Goal: Task Accomplishment & Management: Manage account settings

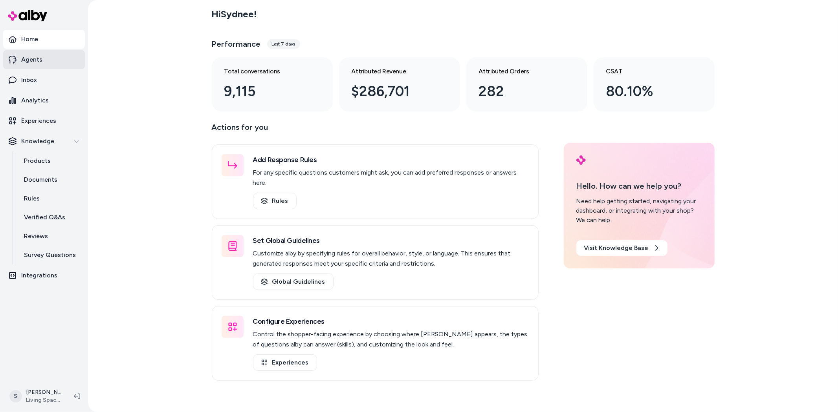
click at [37, 64] on p "Agents" at bounding box center [31, 59] width 21 height 9
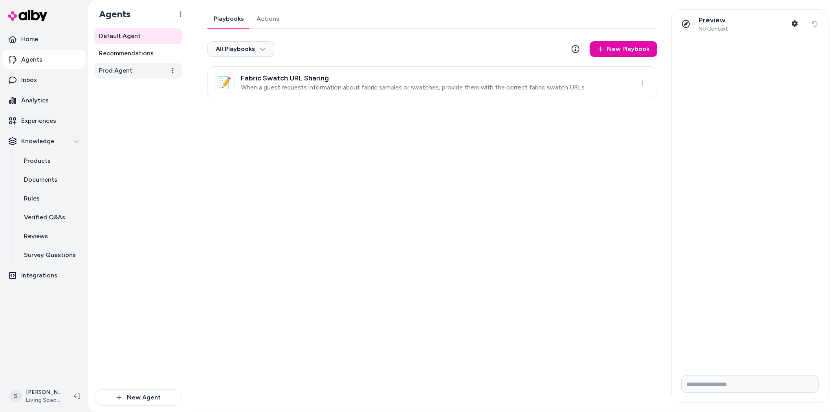
click at [139, 75] on link "Prod Agent" at bounding box center [138, 71] width 88 height 16
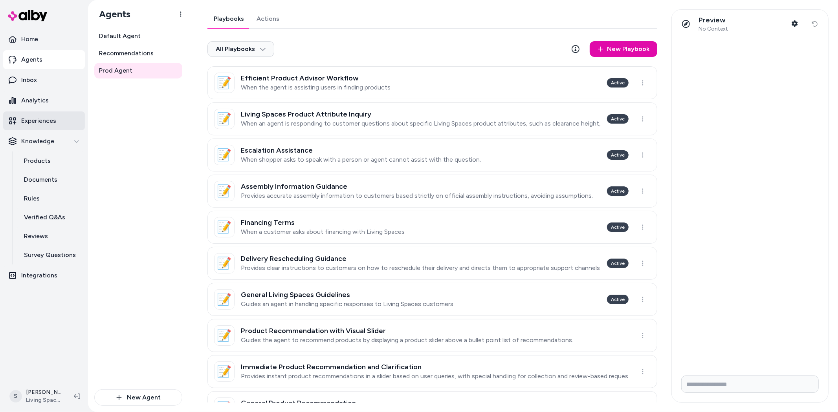
click at [47, 121] on p "Experiences" at bounding box center [38, 120] width 35 height 9
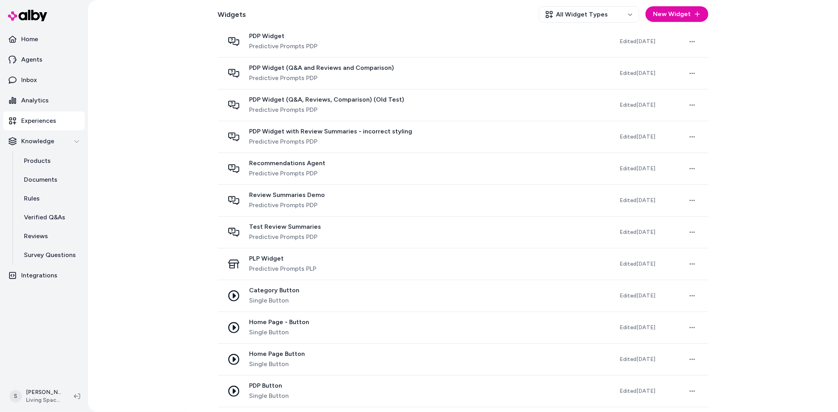
scroll to position [260, 0]
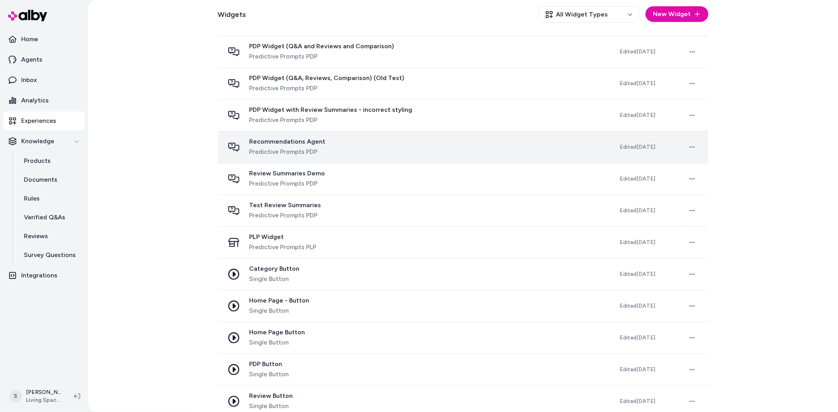
click at [266, 141] on span "Recommendations Agent" at bounding box center [287, 142] width 76 height 8
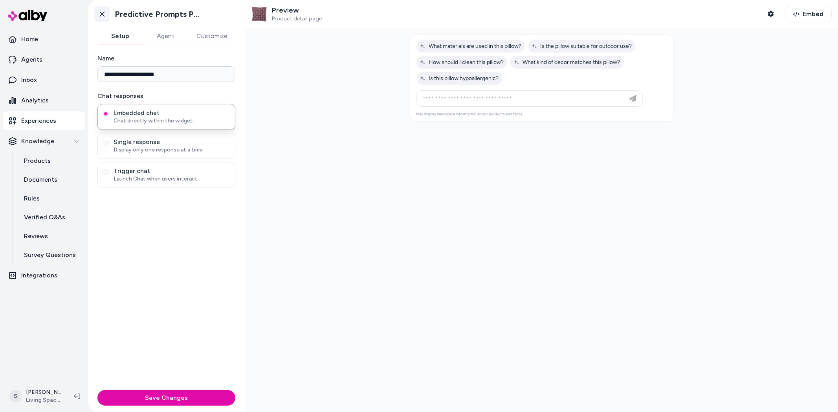
click at [100, 13] on icon at bounding box center [102, 14] width 8 height 8
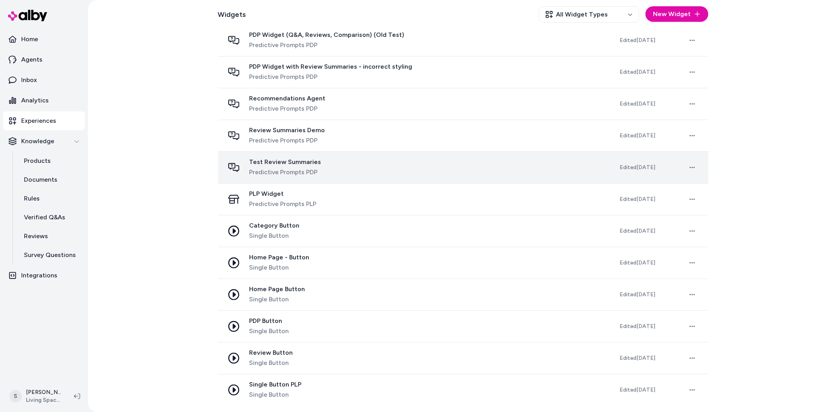
scroll to position [304, 0]
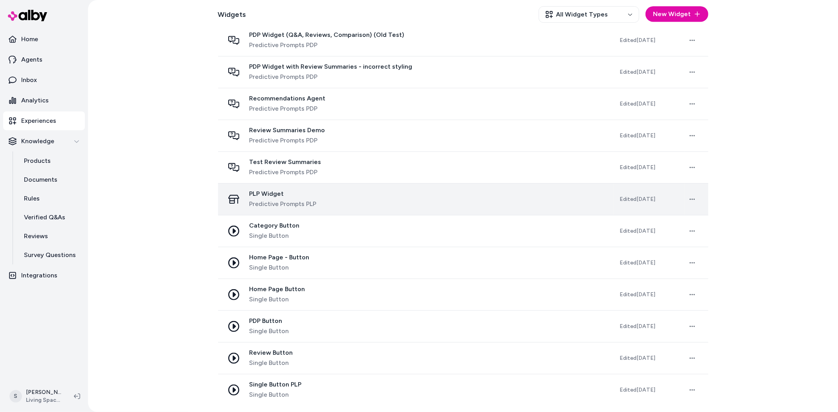
click at [271, 196] on span "PLP Widget" at bounding box center [282, 194] width 67 height 8
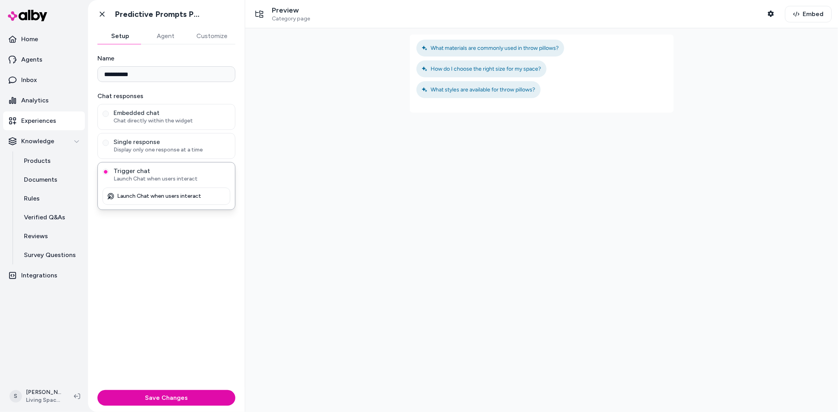
click at [163, 35] on button "Agent" at bounding box center [166, 36] width 46 height 16
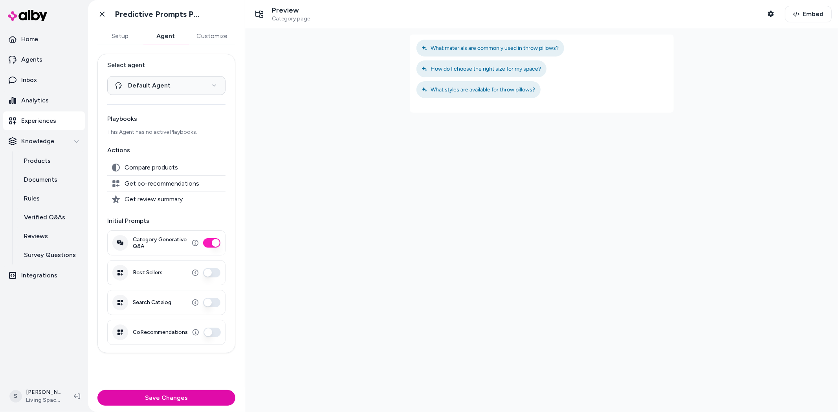
click at [29, 123] on p "Experiences" at bounding box center [38, 120] width 35 height 9
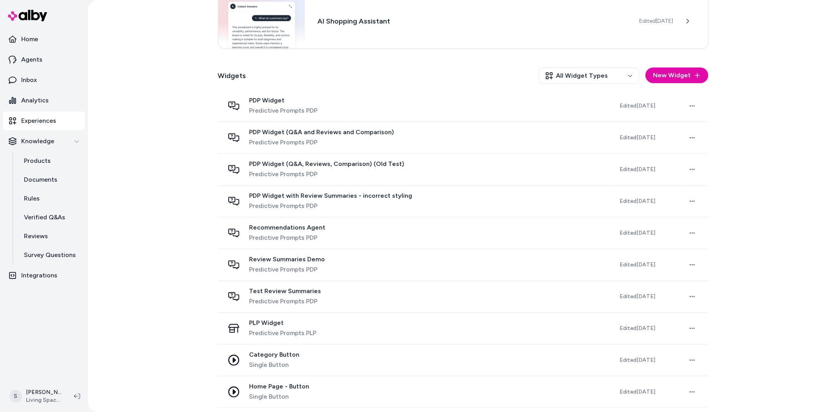
scroll to position [218, 0]
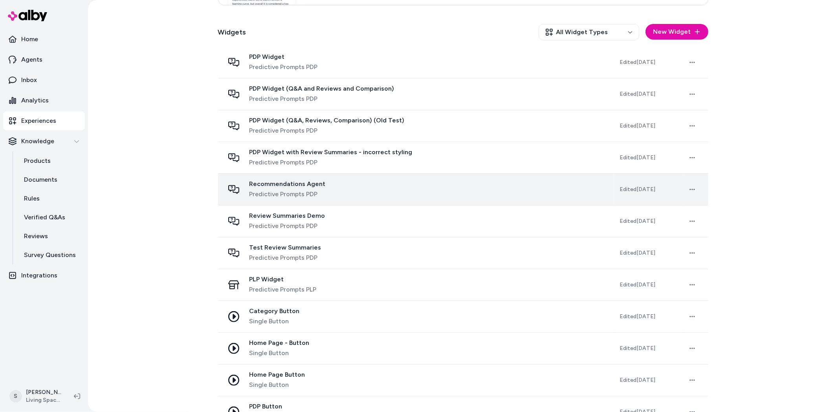
click at [265, 185] on span "Recommendations Agent" at bounding box center [287, 184] width 76 height 8
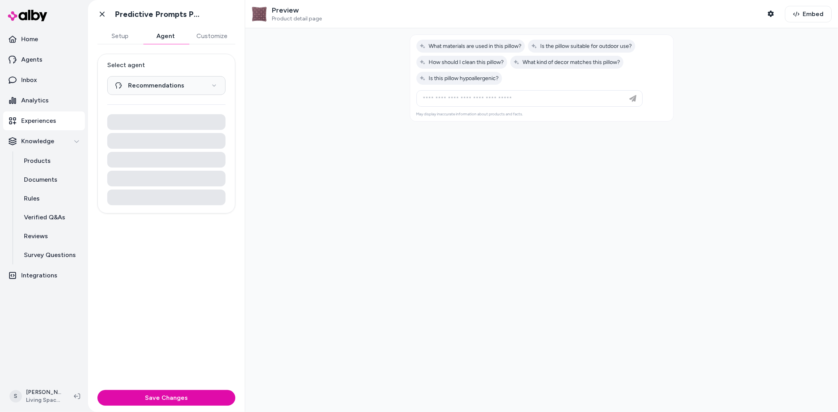
click at [160, 36] on button "Agent" at bounding box center [166, 36] width 46 height 16
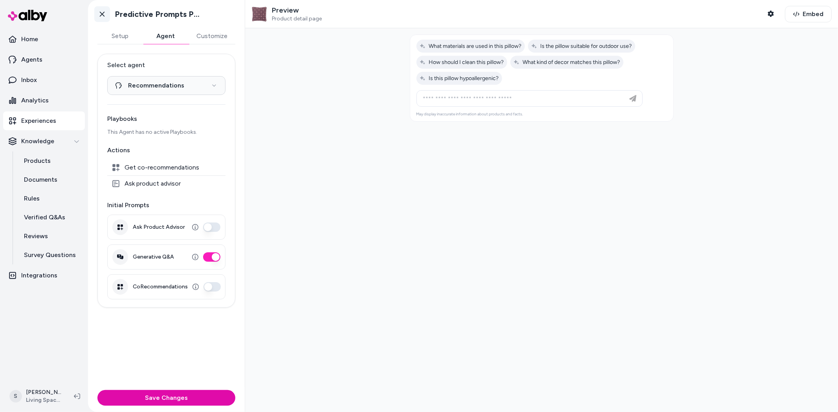
click at [102, 13] on icon at bounding box center [102, 14] width 8 height 8
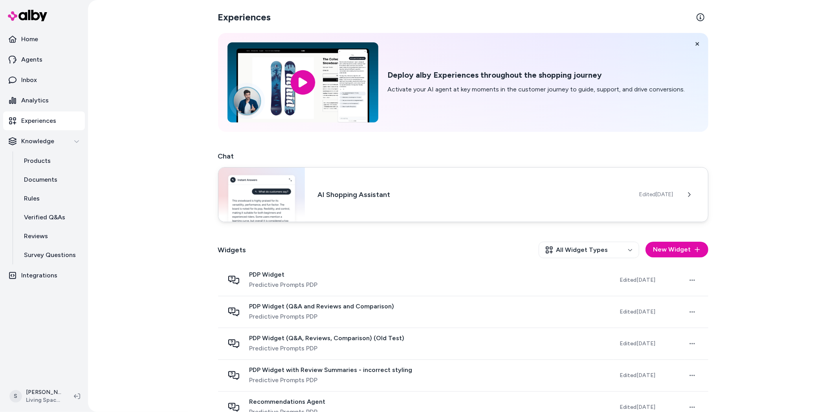
click at [505, 187] on div "AI Shopping Assistant Edited [DATE]" at bounding box center [463, 194] width 490 height 55
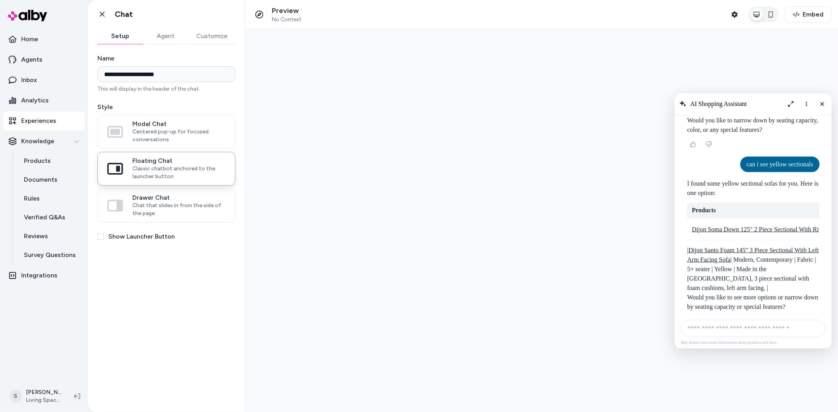
scroll to position [3301, 0]
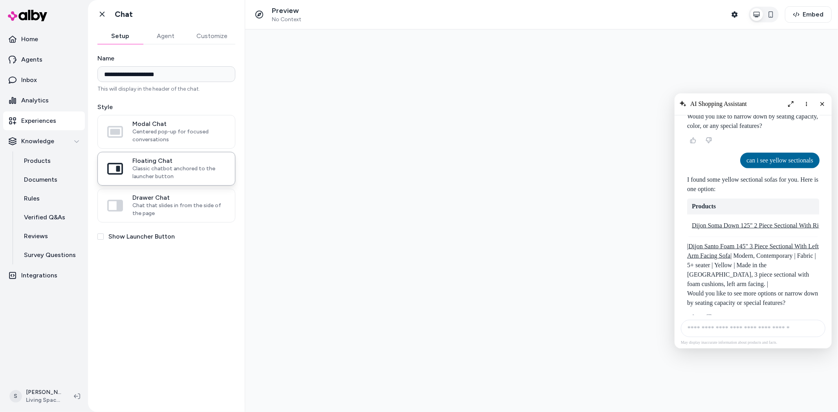
click at [163, 36] on button "Agent" at bounding box center [166, 36] width 46 height 16
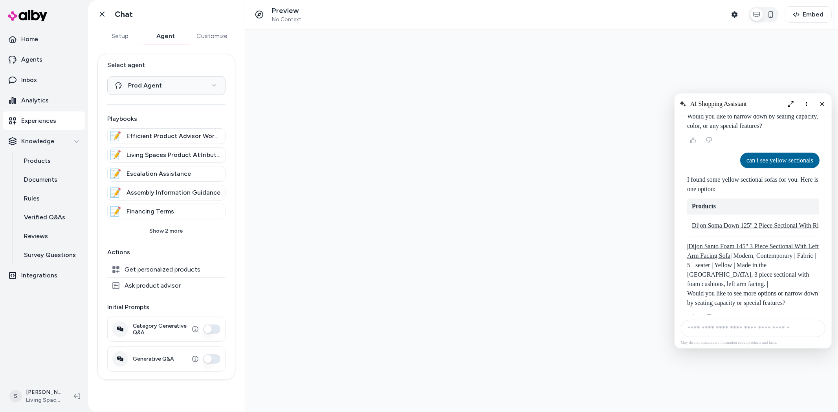
click at [198, 35] on button "Customize" at bounding box center [212, 36] width 47 height 16
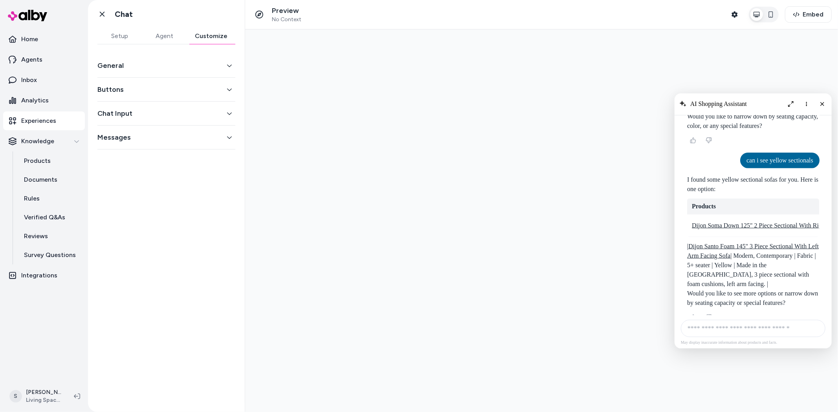
click at [194, 52] on div "General Buttons Chat Input Messages" at bounding box center [166, 223] width 157 height 359
click at [194, 64] on button "General" at bounding box center [166, 65] width 138 height 11
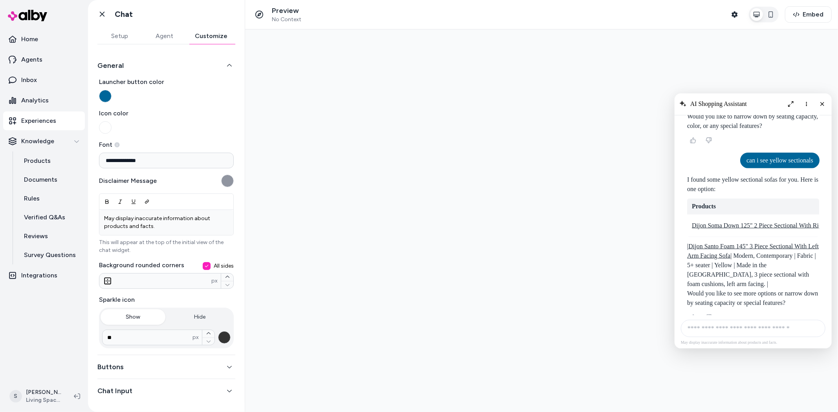
scroll to position [24, 0]
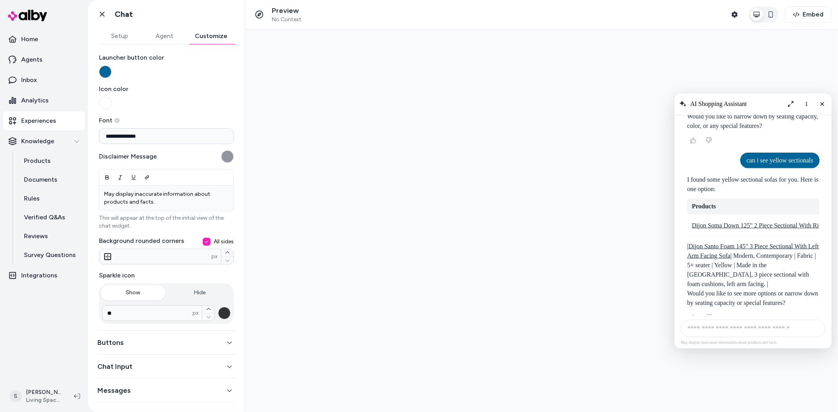
click at [175, 339] on button "Buttons" at bounding box center [166, 342] width 138 height 11
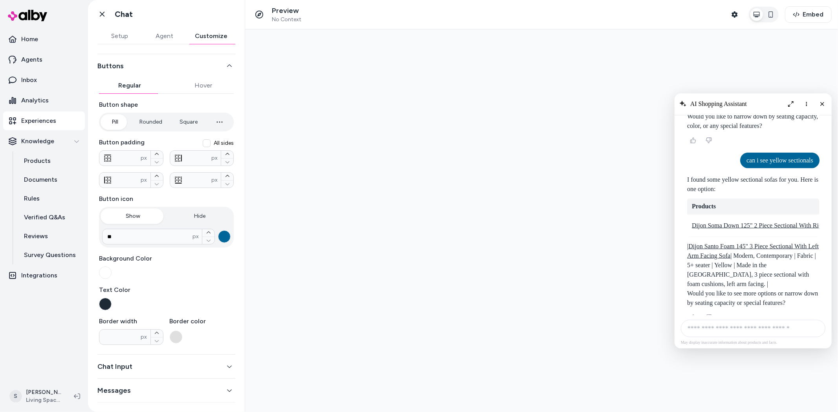
click at [168, 370] on button "Chat Input" at bounding box center [166, 366] width 138 height 11
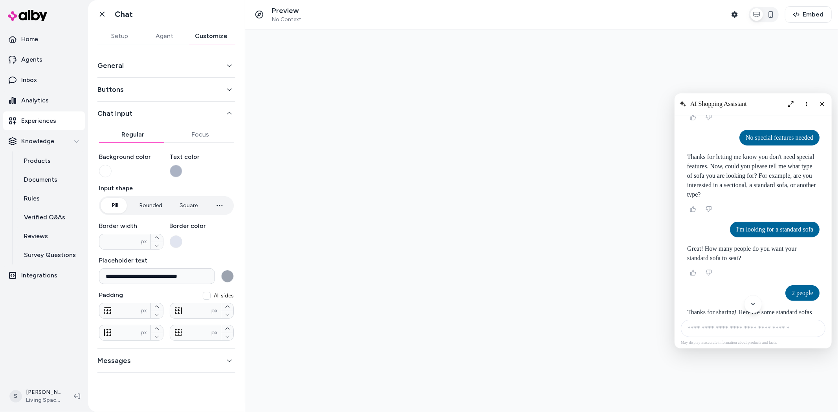
scroll to position [0, 0]
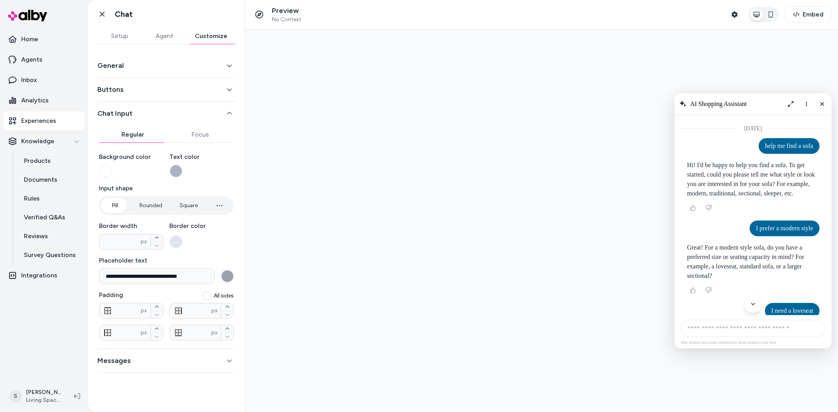
click at [159, 364] on button "Messages" at bounding box center [166, 361] width 138 height 11
